Goal: Information Seeking & Learning: Understand process/instructions

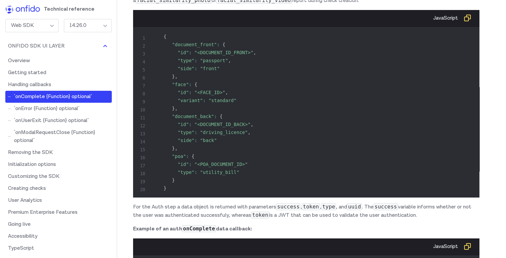
scroll to position [2667, 0]
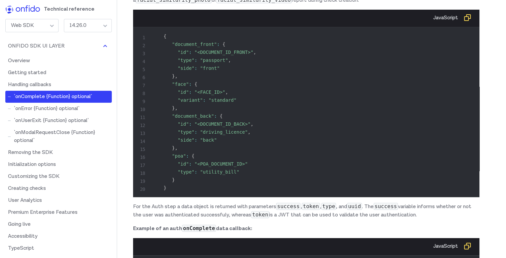
drag, startPoint x: 200, startPoint y: 118, endPoint x: 234, endPoint y: 113, distance: 34.6
click at [234, 113] on div "onComplete {Function} optional Callback that fires when both the document and f…" at bounding box center [306, 63] width 347 height 513
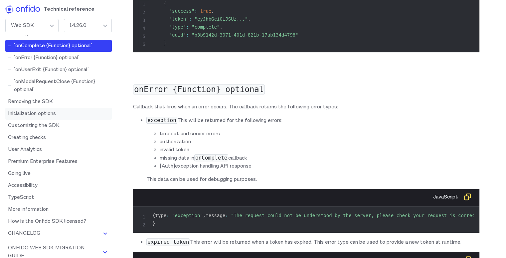
scroll to position [0, 0]
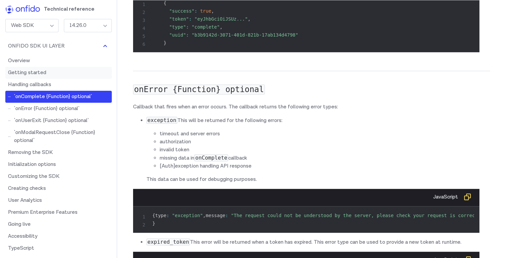
click at [45, 72] on link "Getting started" at bounding box center [58, 73] width 107 height 12
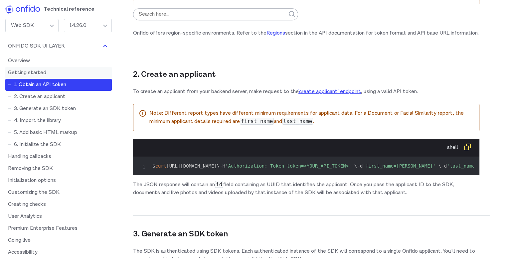
scroll to position [518, 0]
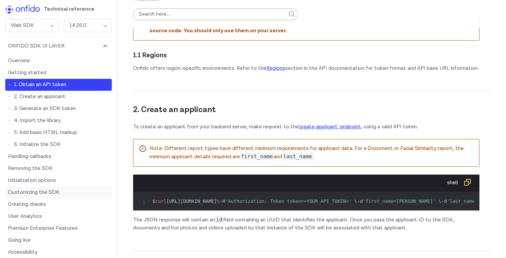
click at [54, 191] on link "Customizing the SDK" at bounding box center [58, 193] width 107 height 12
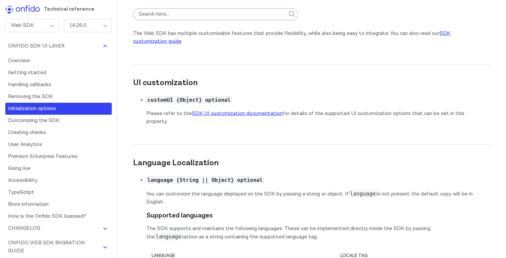
scroll to position [4403, 0]
drag, startPoint x: 230, startPoint y: 91, endPoint x: 277, endPoint y: 93, distance: 46.7
drag, startPoint x: 277, startPoint y: 93, endPoint x: 250, endPoint y: 80, distance: 29.6
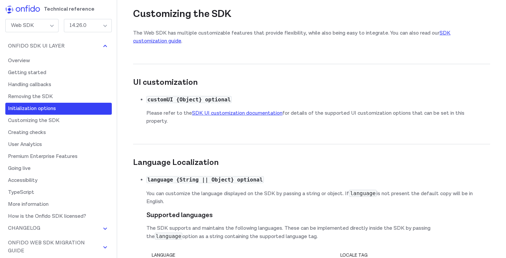
drag, startPoint x: 198, startPoint y: 94, endPoint x: 257, endPoint y: 101, distance: 59.7
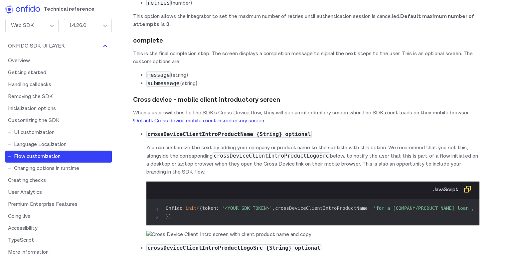
scroll to position [7399, 0]
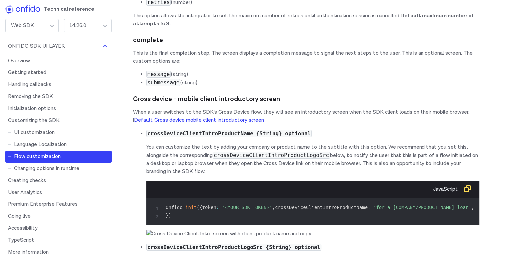
drag, startPoint x: 211, startPoint y: 108, endPoint x: 323, endPoint y: 104, distance: 111.9
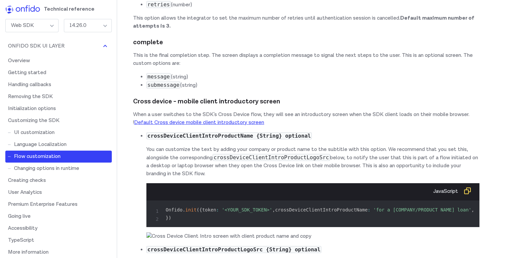
scroll to position [7398, 0]
